Goal: Task Accomplishment & Management: Manage account settings

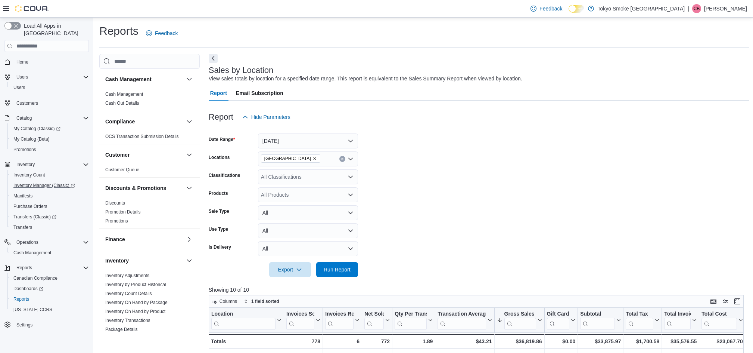
scroll to position [180, 0]
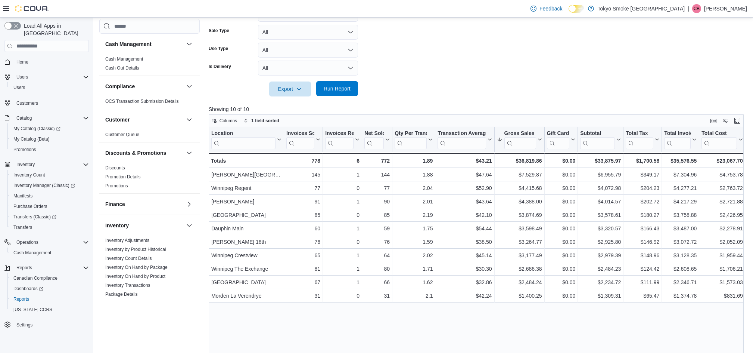
click at [344, 90] on span "Run Report" at bounding box center [337, 88] width 27 height 7
click at [521, 102] on div at bounding box center [479, 100] width 541 height 9
click at [439, 45] on form "Date Range [DATE] Locations [GEOGRAPHIC_DATA] Classifications All Classificatio…" at bounding box center [479, 20] width 541 height 152
drag, startPoint x: 442, startPoint y: 44, endPoint x: 411, endPoint y: 58, distance: 34.0
click at [443, 43] on form "Date Range [DATE] Locations [GEOGRAPHIC_DATA] Classifications All Classificatio…" at bounding box center [479, 20] width 541 height 152
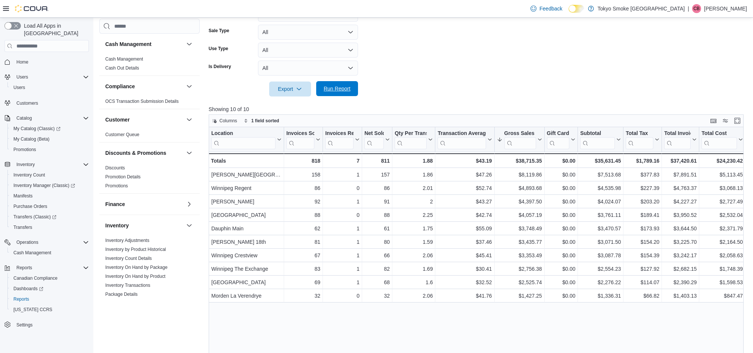
click at [341, 92] on span "Run Report" at bounding box center [337, 88] width 27 height 7
drag, startPoint x: 498, startPoint y: 74, endPoint x: 366, endPoint y: 70, distance: 131.5
click at [498, 74] on form "Date Range [DATE] Locations [GEOGRAPHIC_DATA] Classifications All Classificatio…" at bounding box center [479, 20] width 541 height 152
click at [333, 86] on span "Run Report" at bounding box center [337, 88] width 27 height 7
click at [417, 71] on form "Date Range [DATE] Locations [GEOGRAPHIC_DATA] Classifications All Classificatio…" at bounding box center [479, 20] width 541 height 152
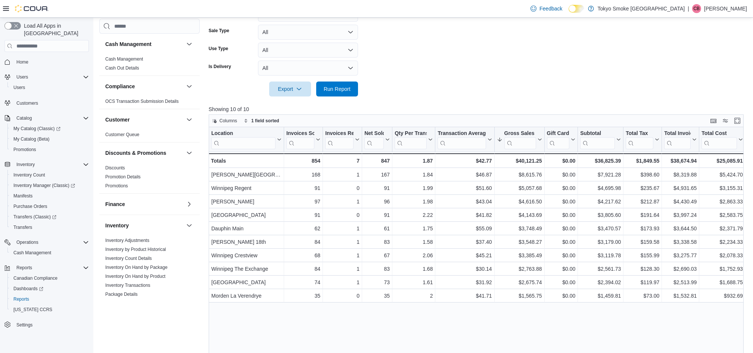
click at [422, 65] on form "Date Range [DATE] Locations [GEOGRAPHIC_DATA] Classifications All Classificatio…" at bounding box center [479, 20] width 541 height 152
click at [444, 75] on div at bounding box center [479, 78] width 541 height 6
click at [332, 85] on span "Run Report" at bounding box center [337, 88] width 27 height 7
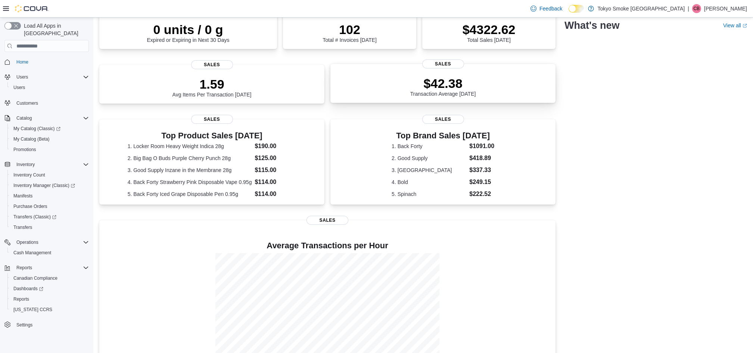
scroll to position [100, 0]
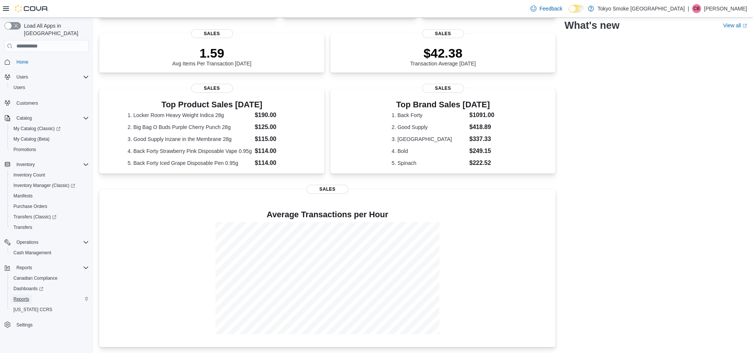
click at [21, 294] on span "Reports" at bounding box center [21, 298] width 16 height 9
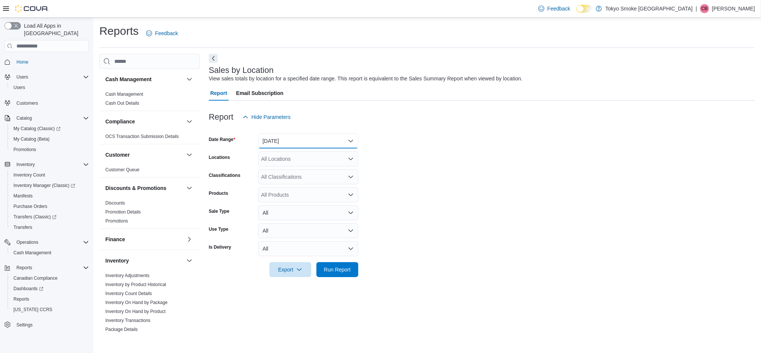
click at [309, 139] on button "Yesterday" at bounding box center [308, 140] width 100 height 15
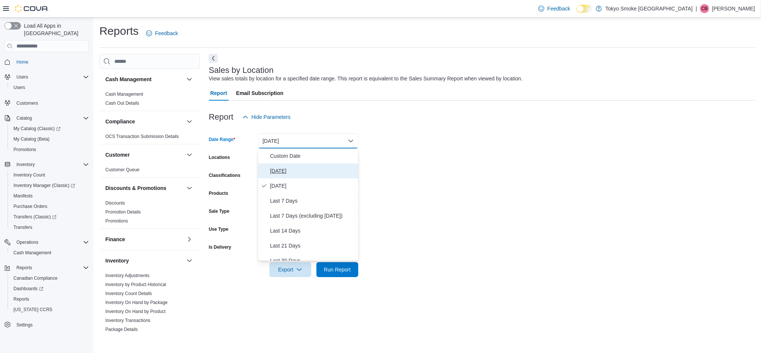
click at [285, 170] on span "[DATE]" at bounding box center [312, 170] width 85 height 9
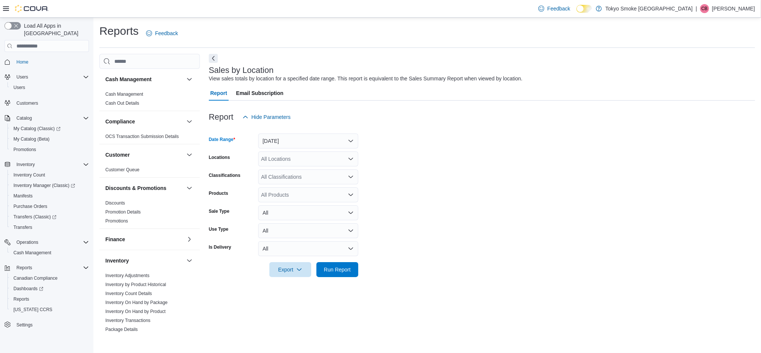
click at [317, 156] on div "All Locations" at bounding box center [308, 158] width 100 height 15
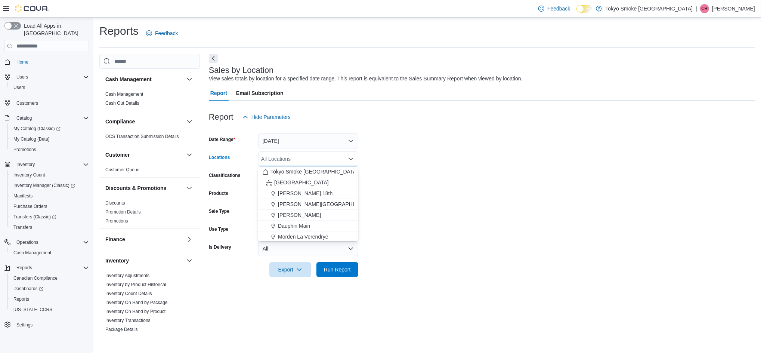
click at [289, 179] on span "[GEOGRAPHIC_DATA]" at bounding box center [301, 182] width 55 height 7
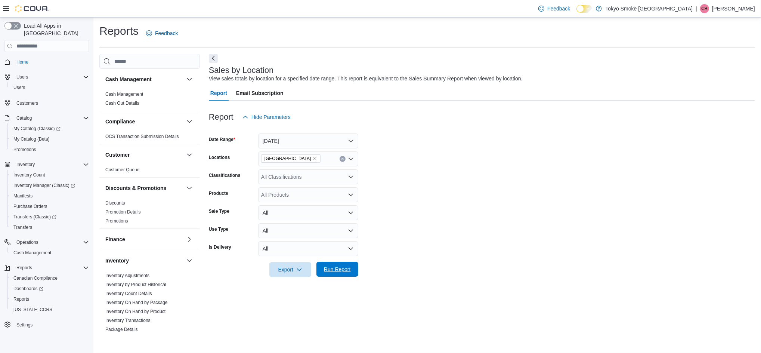
click at [339, 267] on span "Run Report" at bounding box center [337, 268] width 27 height 7
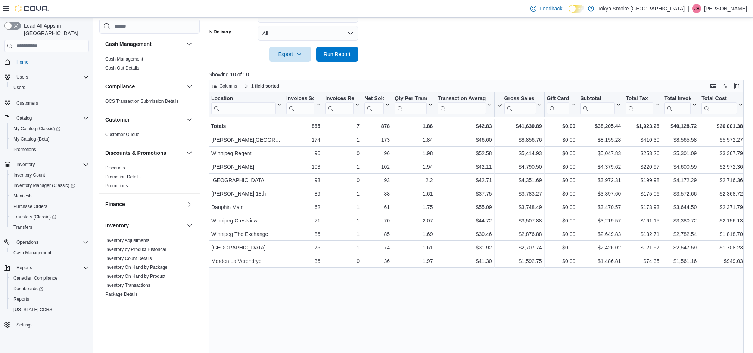
scroll to position [230, 0]
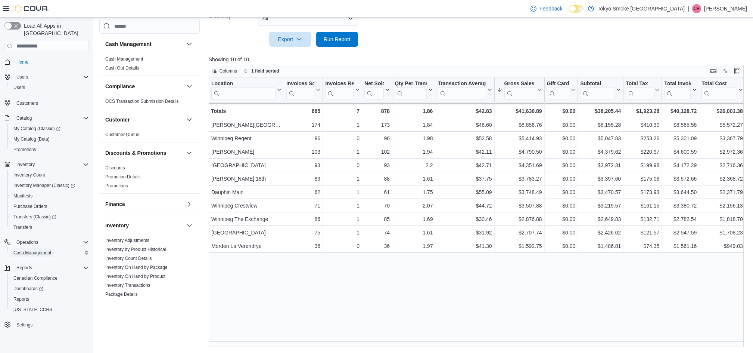
click at [32, 249] on span "Cash Management" at bounding box center [32, 252] width 38 height 6
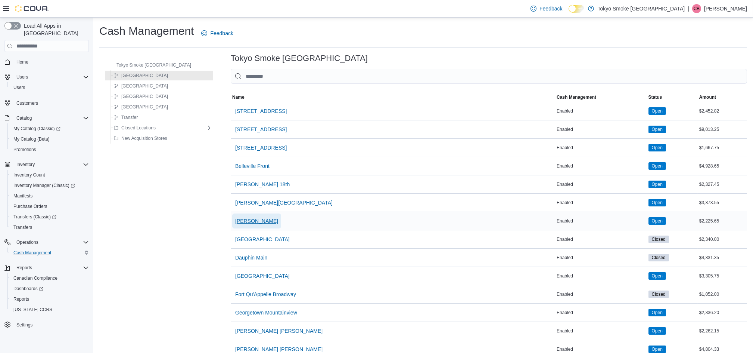
click at [249, 220] on span "[PERSON_NAME]" at bounding box center [256, 220] width 43 height 7
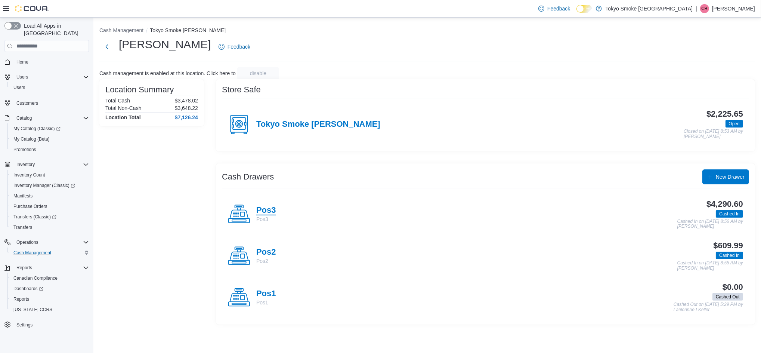
click at [266, 210] on h4 "Pos3" at bounding box center [266, 210] width 20 height 10
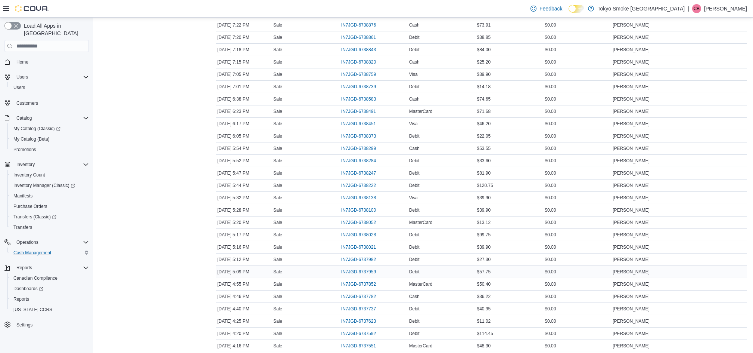
scroll to position [348, 0]
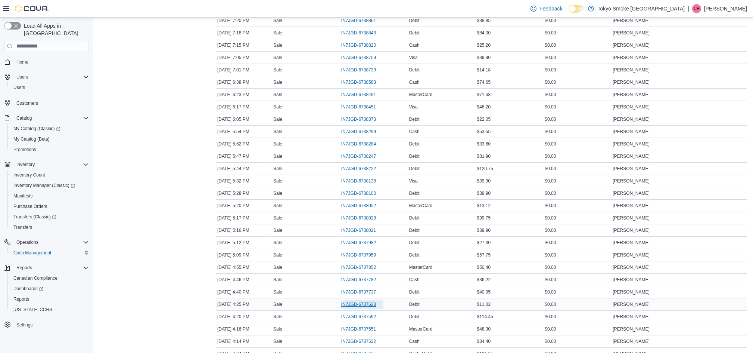
click at [374, 308] on span "IN7JGD-6737623" at bounding box center [362, 304] width 42 height 9
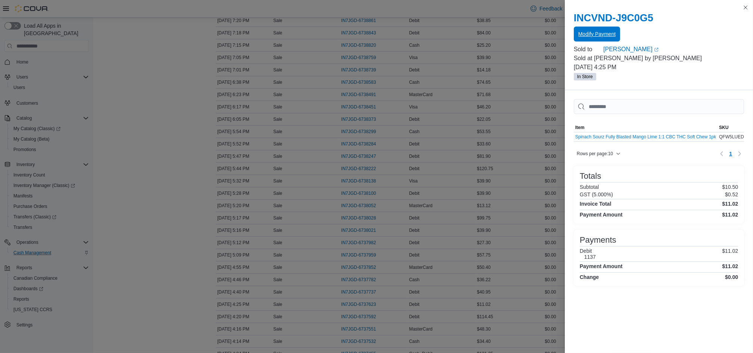
click at [611, 33] on span "Modify Payment" at bounding box center [597, 33] width 37 height 7
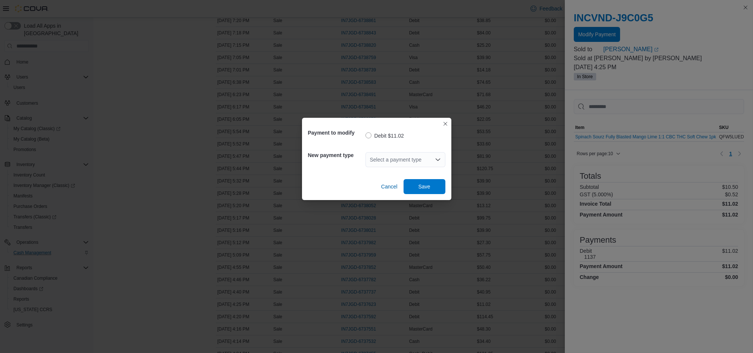
click at [394, 159] on div "Select a payment type" at bounding box center [406, 159] width 80 height 15
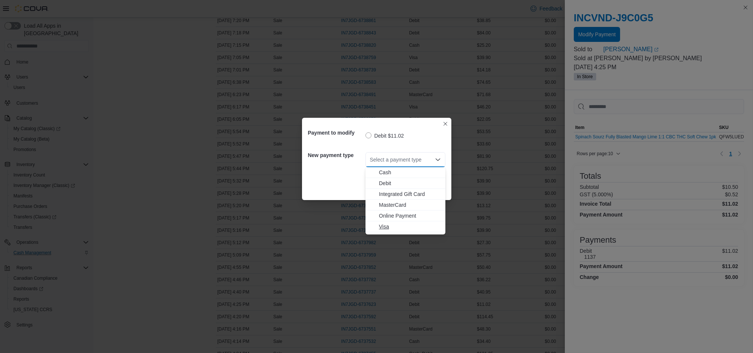
click at [384, 227] on span "Visa" at bounding box center [410, 226] width 62 height 7
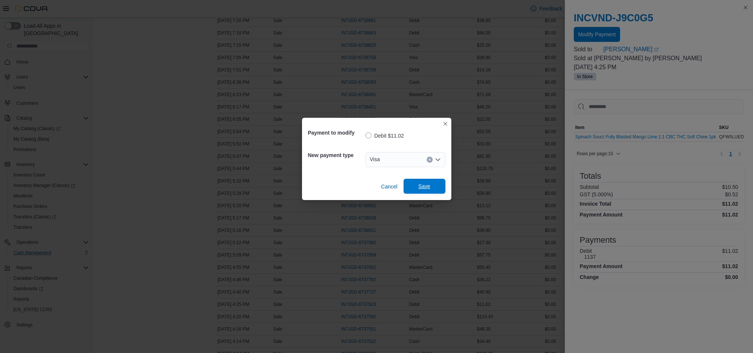
click at [427, 183] on span "Save" at bounding box center [425, 185] width 12 height 7
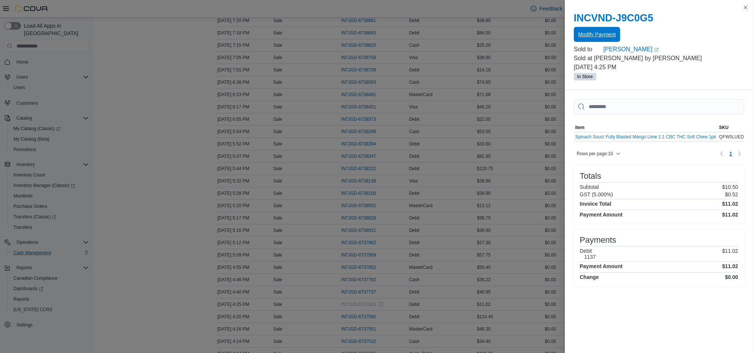
scroll to position [0, 0]
click at [748, 8] on button "Close this dialog" at bounding box center [745, 7] width 9 height 9
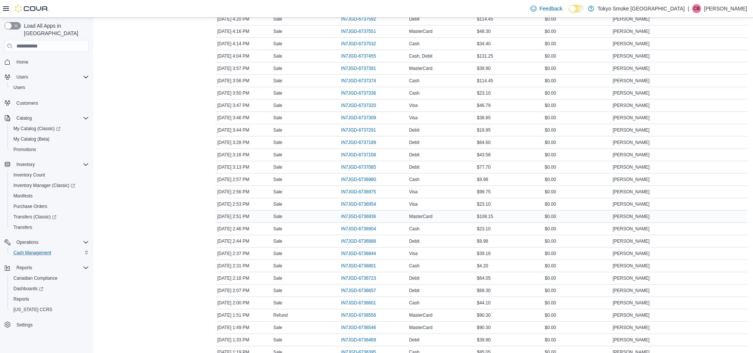
scroll to position [647, 0]
click at [376, 255] on span "IN7JGD-6736844" at bounding box center [358, 252] width 35 height 6
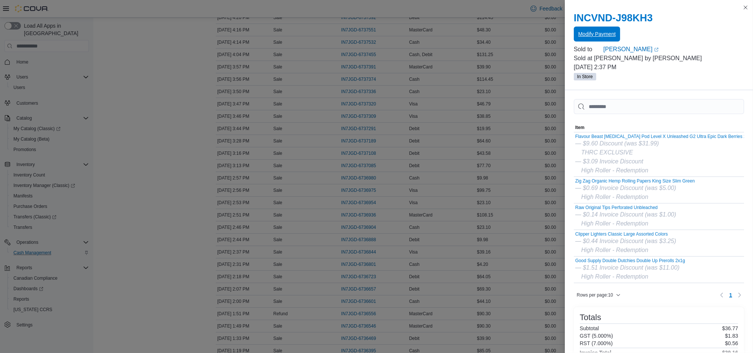
click at [595, 29] on span "Modify Payment" at bounding box center [597, 34] width 37 height 15
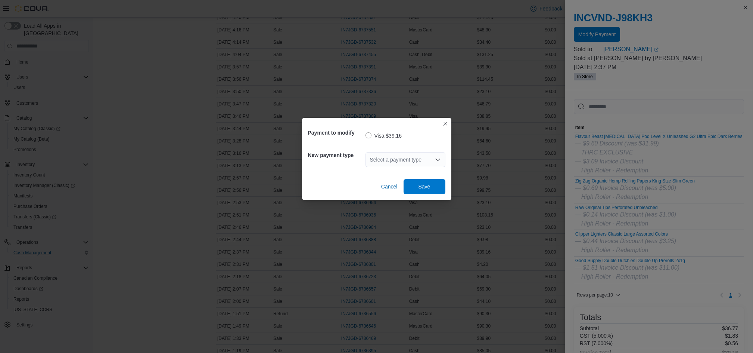
click at [407, 160] on div "Select a payment type" at bounding box center [406, 159] width 80 height 15
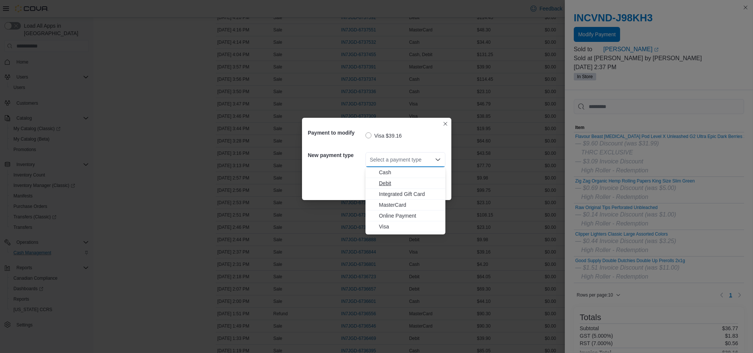
click at [393, 185] on span "Debit" at bounding box center [410, 182] width 62 height 7
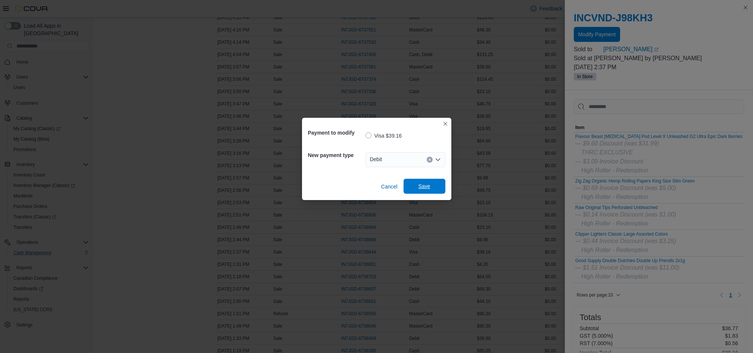
click at [425, 183] on span "Save" at bounding box center [425, 185] width 12 height 7
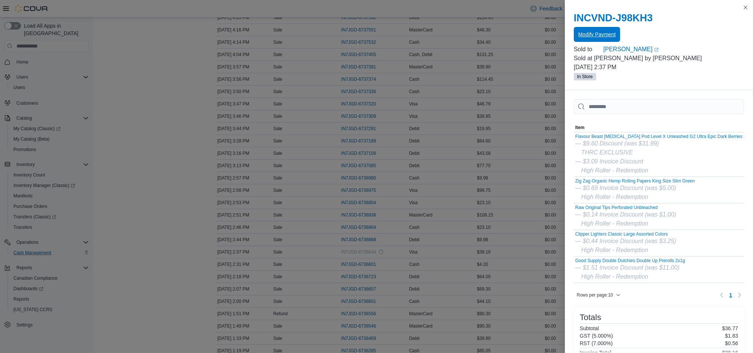
scroll to position [0, 0]
click at [746, 9] on button "Close this dialog" at bounding box center [745, 7] width 9 height 9
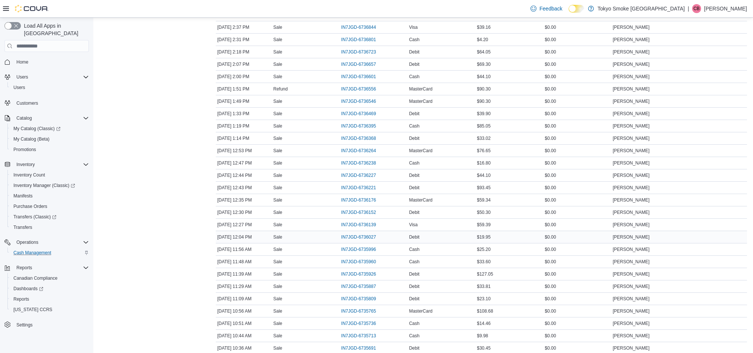
scroll to position [896, 0]
